Goal: Book appointment/travel/reservation

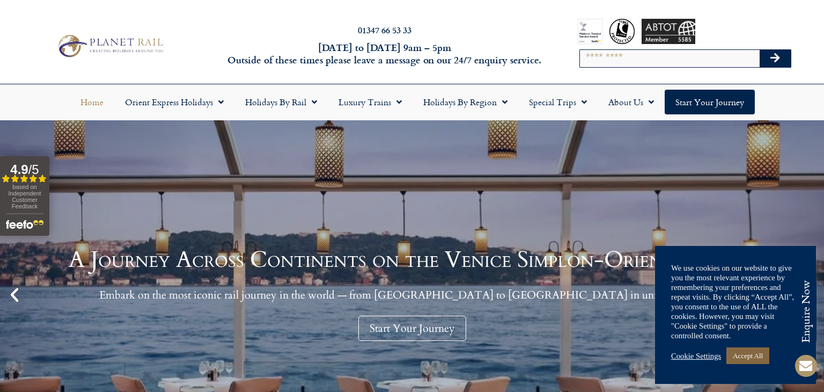
click at [742, 356] on link "Accept All" at bounding box center [747, 355] width 43 height 17
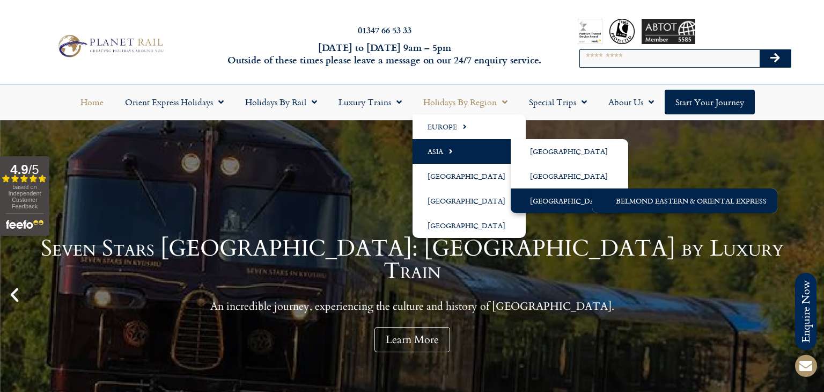
click at [610, 202] on link "Belmond Eastern & Oriental Express" at bounding box center [684, 200] width 185 height 25
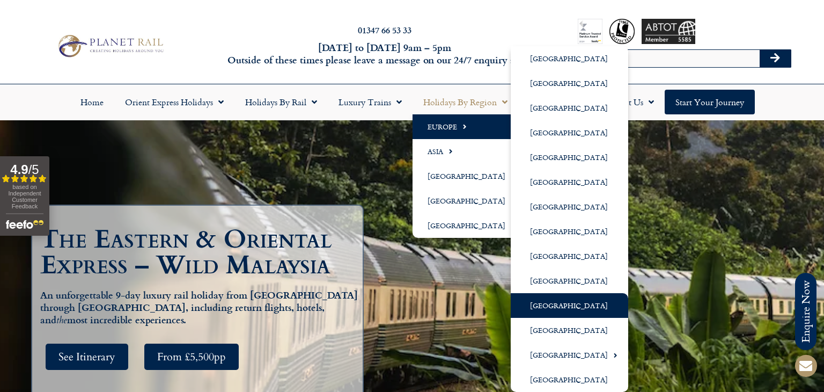
click at [546, 309] on link "[GEOGRAPHIC_DATA]" at bounding box center [569, 305] width 117 height 25
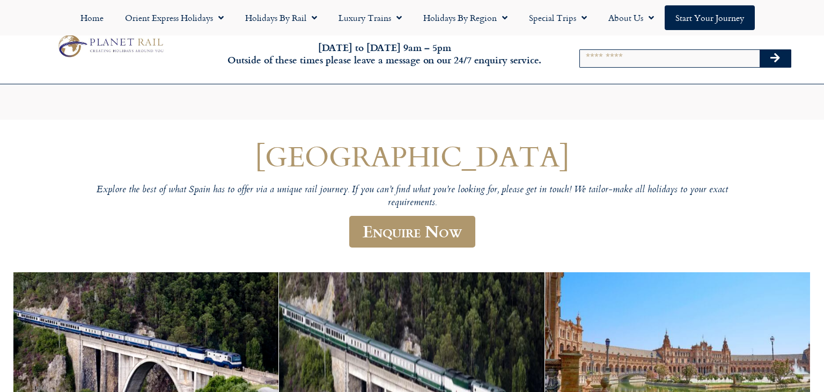
scroll to position [146, 0]
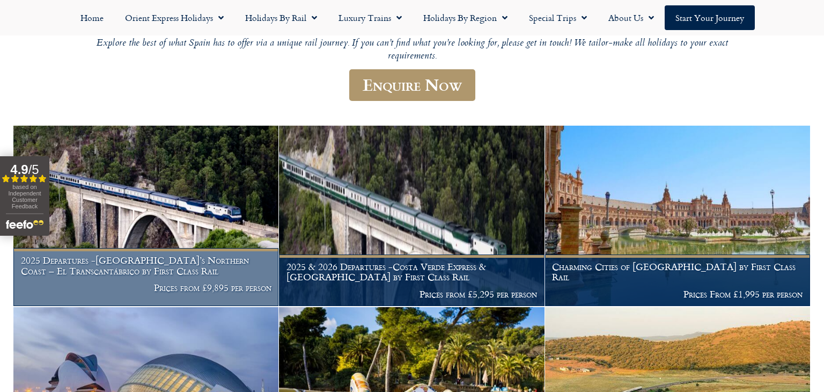
click at [127, 257] on h1 "2025 Departures -Spain’s Northern Coast – El Transcantábrico by First Class Rail" at bounding box center [146, 265] width 250 height 21
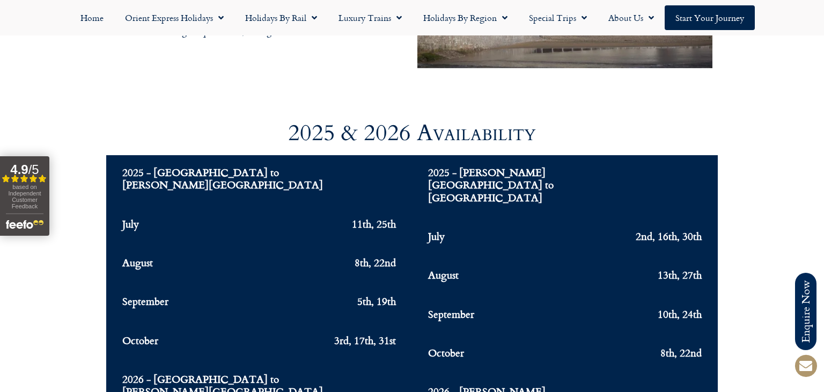
scroll to position [4162, 0]
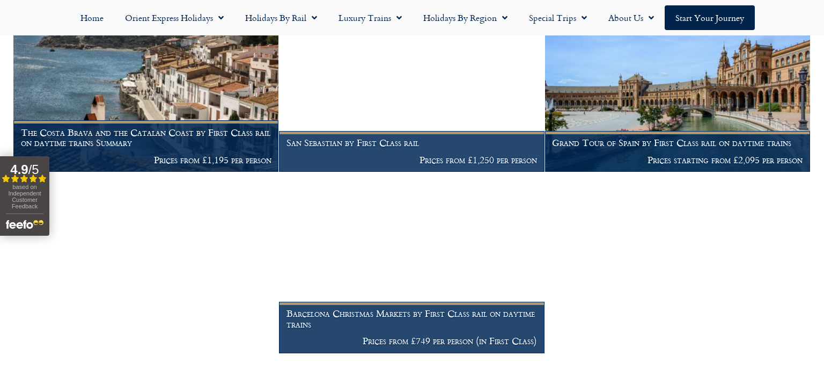
scroll to position [646, 0]
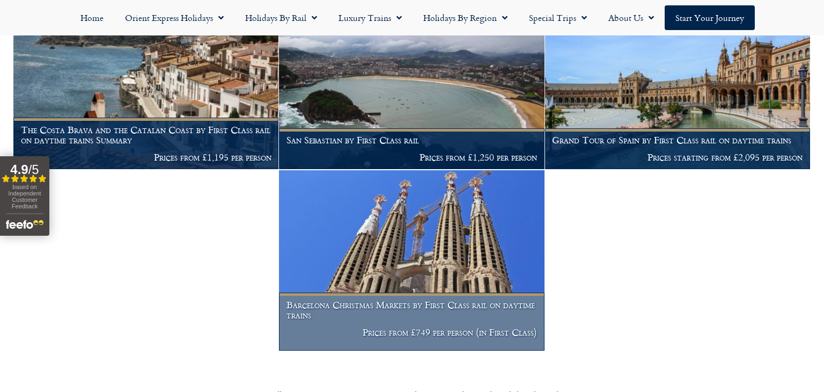
click at [353, 306] on h1 "Barcelona Christmas Markets by First Class rail on daytime trains" at bounding box center [411, 309] width 250 height 21
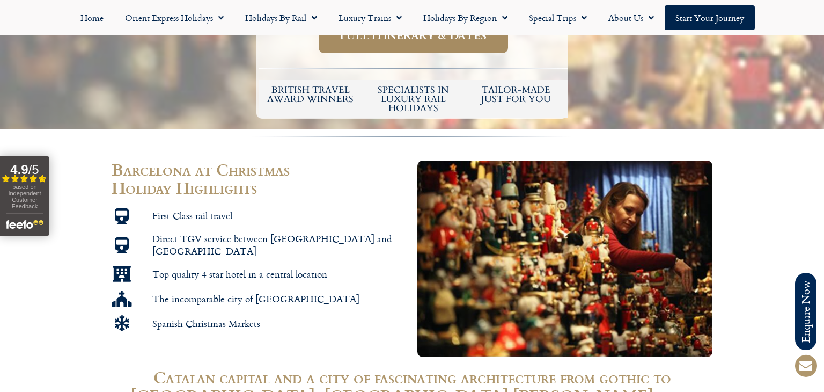
scroll to position [515, 0]
